Goal: Navigation & Orientation: Find specific page/section

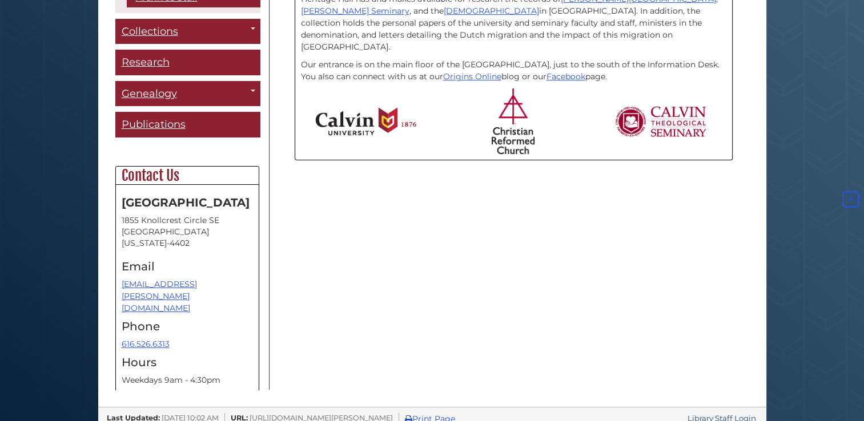
scroll to position [368, 0]
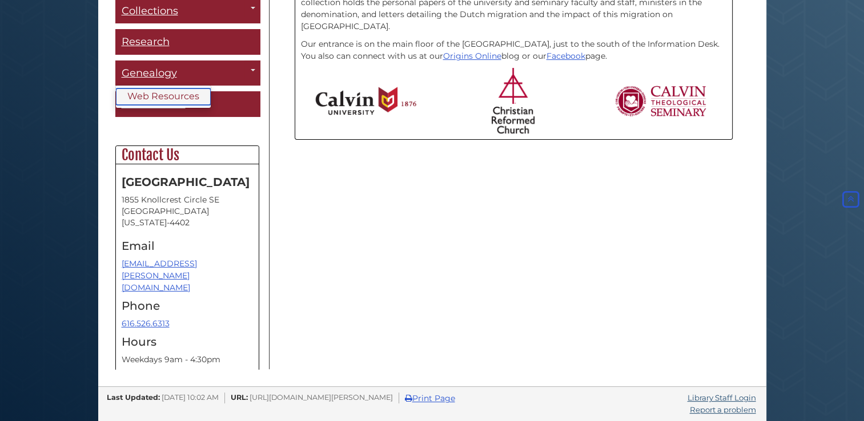
click at [171, 93] on link "Web Resources" at bounding box center [163, 96] width 95 height 17
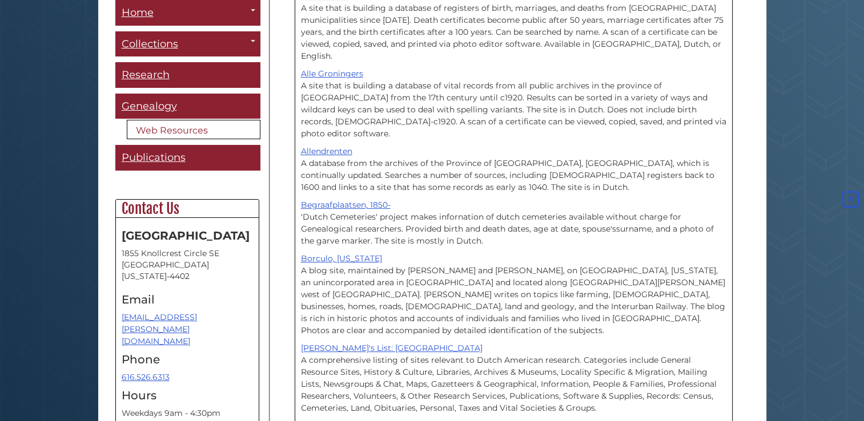
scroll to position [280, 0]
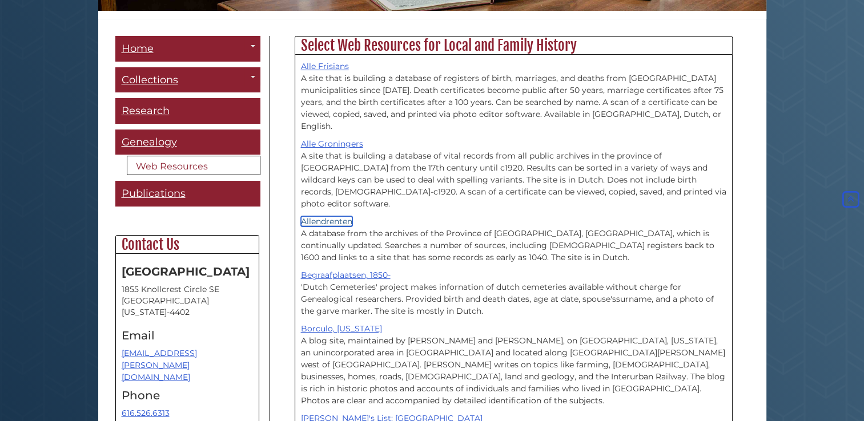
click at [322, 216] on link "Allendrenten" at bounding box center [326, 221] width 51 height 10
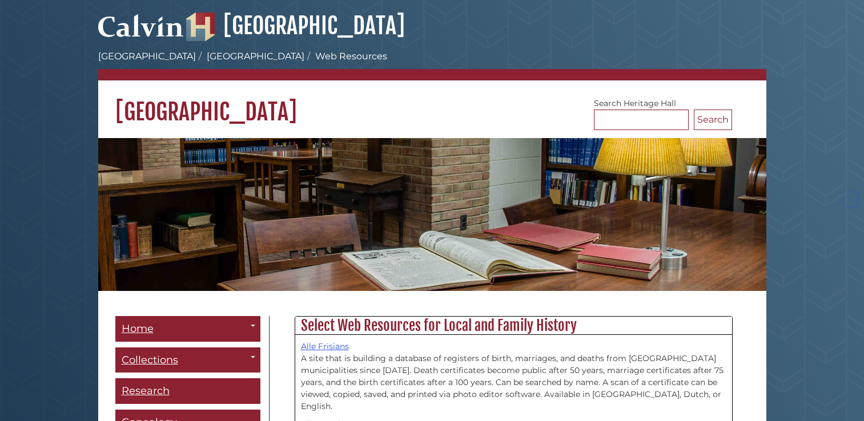
scroll to position [280, 0]
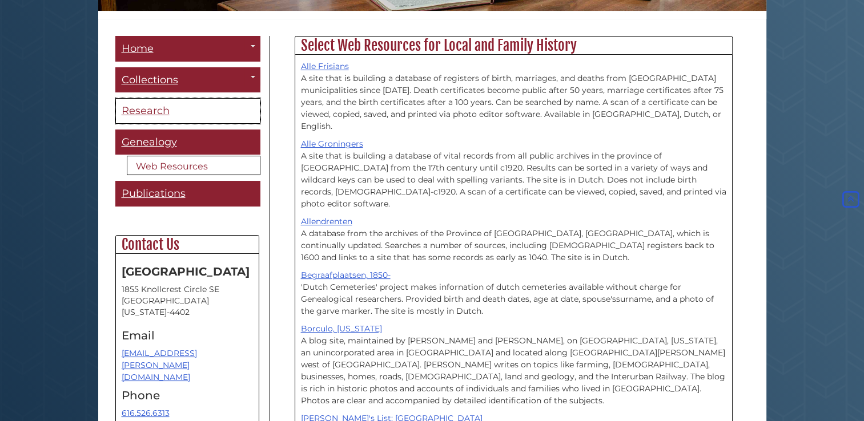
click at [174, 111] on link "Research" at bounding box center [187, 111] width 145 height 26
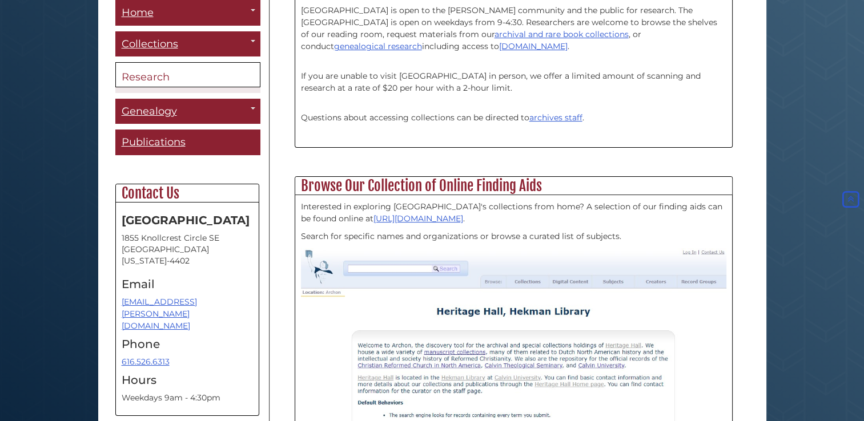
scroll to position [130, 0]
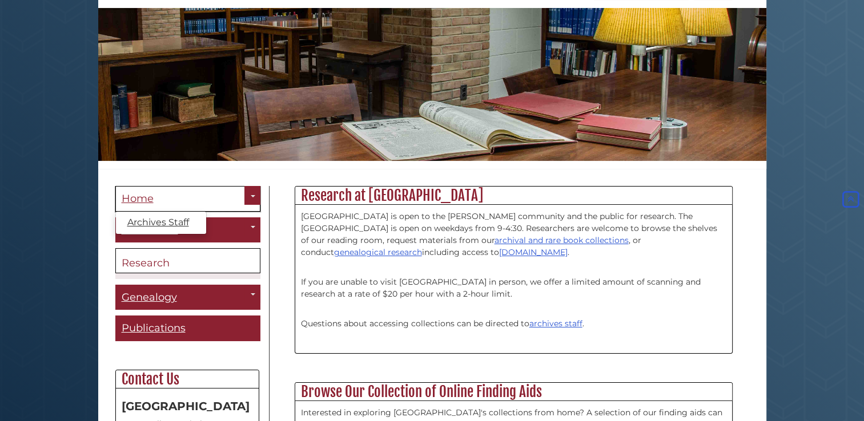
click at [244, 193] on link "Home" at bounding box center [187, 199] width 145 height 26
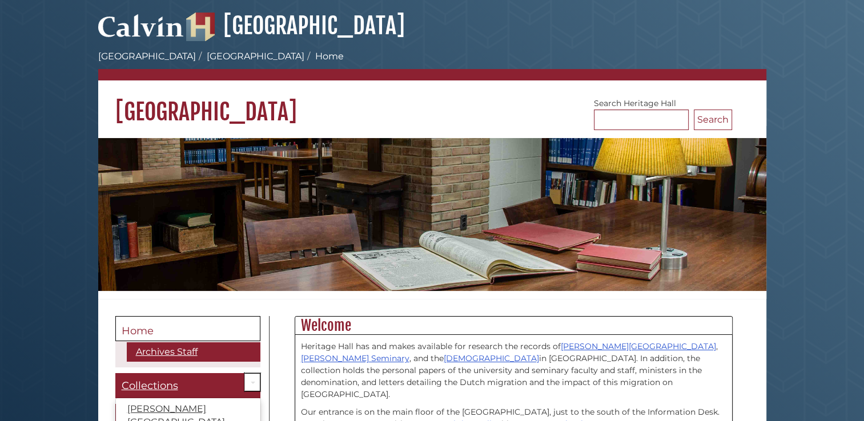
click at [244, 374] on link "Toggle Dropdown" at bounding box center [252, 382] width 16 height 19
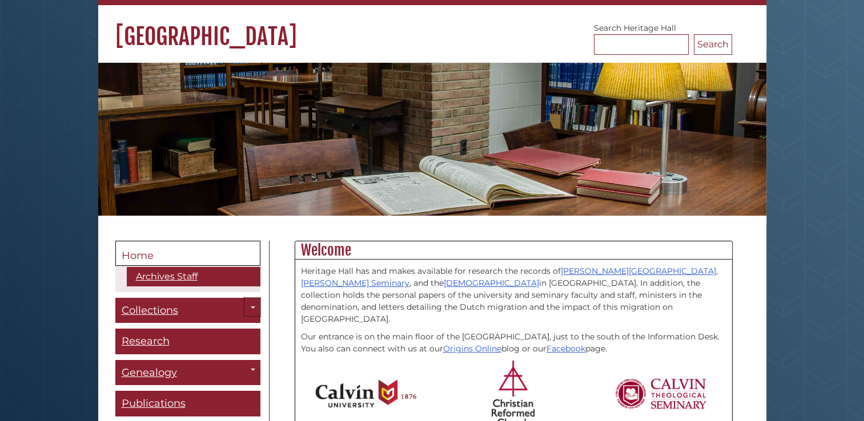
scroll to position [158, 0]
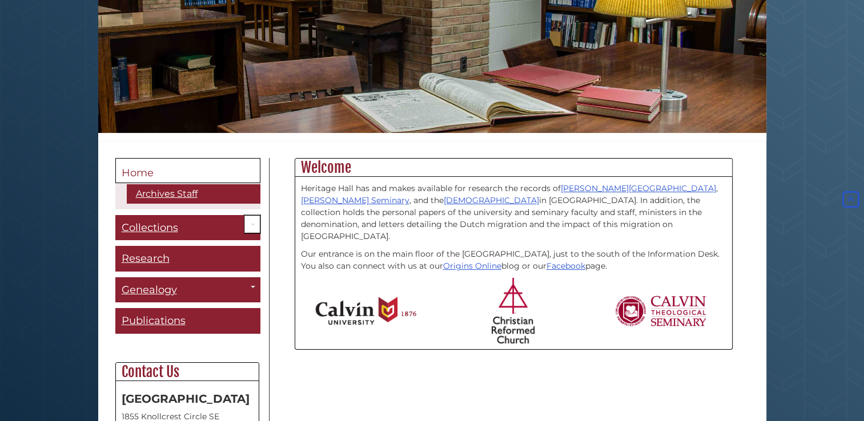
click at [244, 221] on link "Toggle Dropdown" at bounding box center [252, 224] width 16 height 19
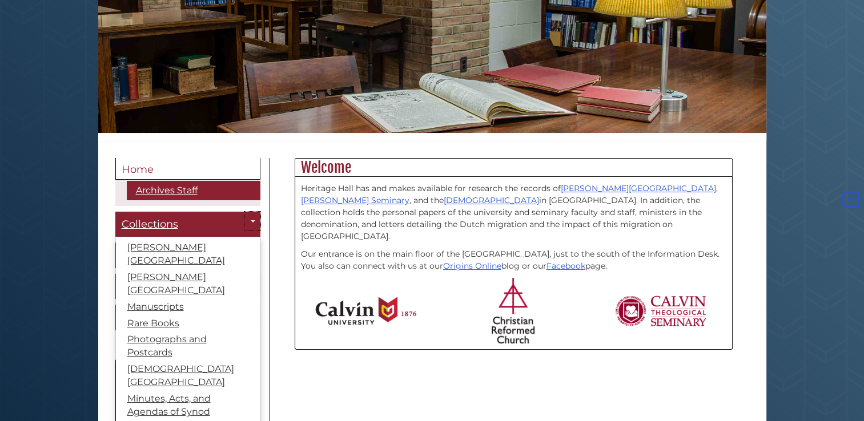
scroll to position [7, 0]
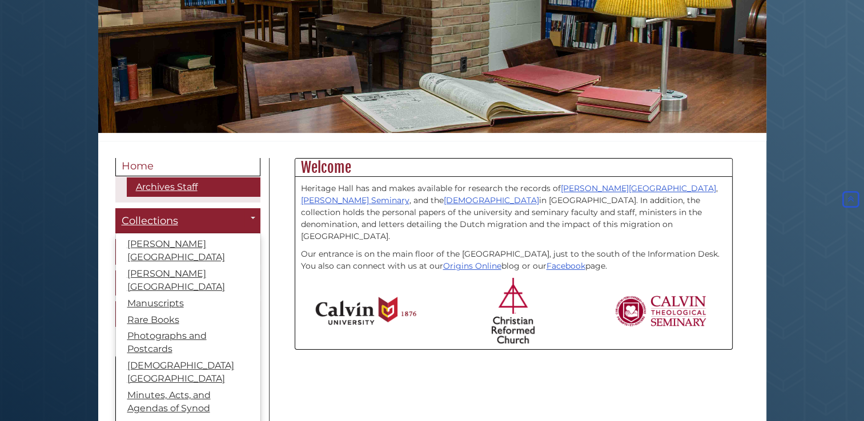
click at [269, 312] on div "Welcome Heritage Hall has and makes available for research the records of [PERS…" at bounding box center [513, 268] width 488 height 220
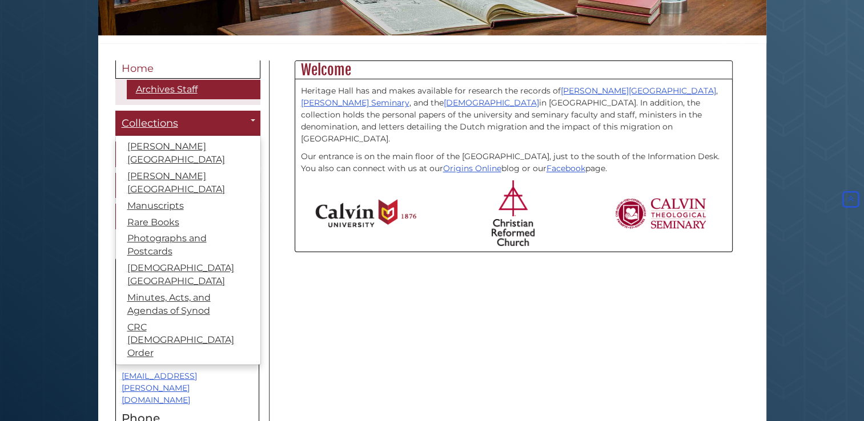
scroll to position [255, 0]
